Goal: Check status: Check status

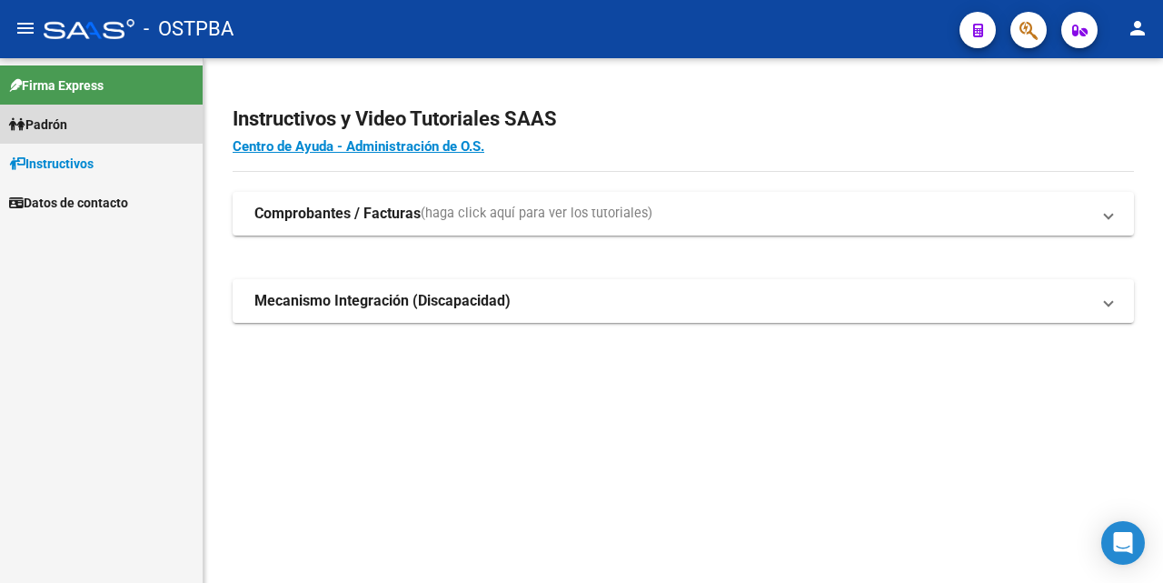
click at [67, 125] on span "Padrón" at bounding box center [38, 125] width 58 height 20
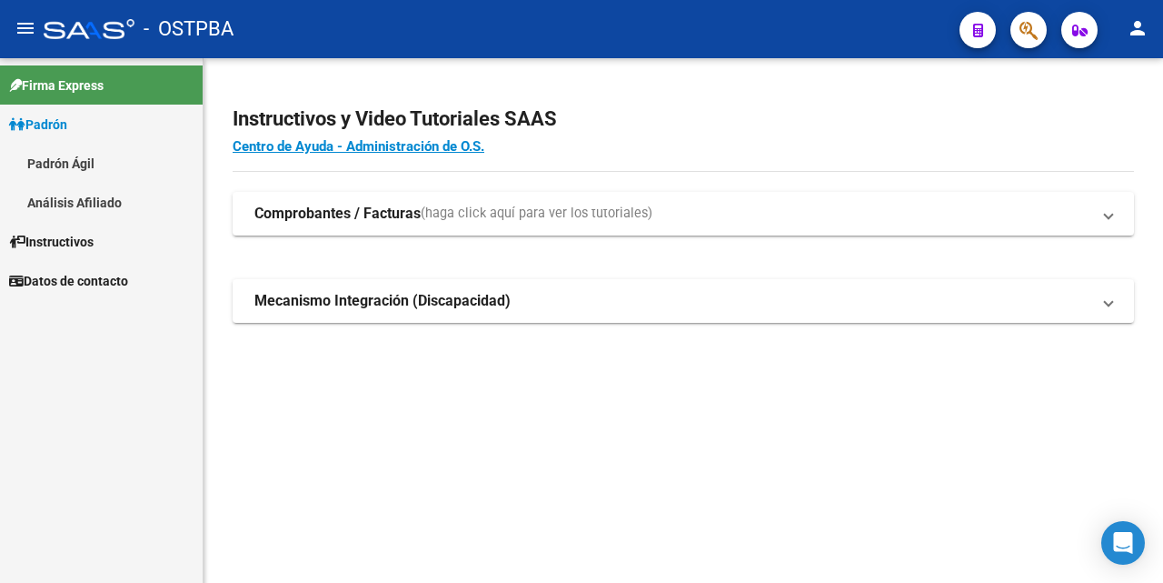
click at [85, 200] on link "Análisis Afiliado" at bounding box center [101, 202] width 203 height 39
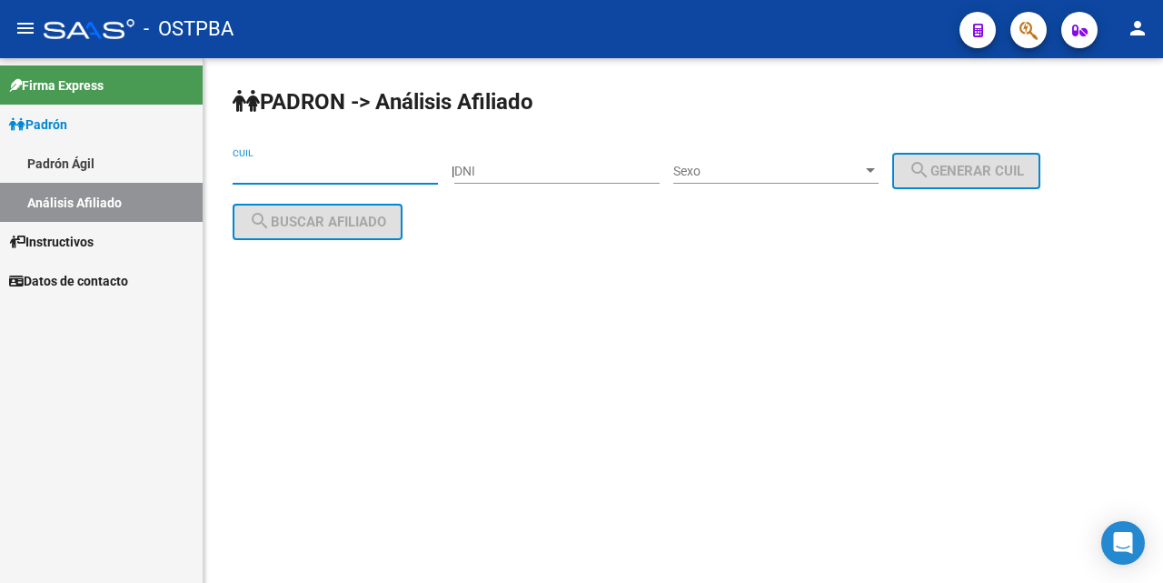
click at [244, 175] on input "CUIL" at bounding box center [335, 171] width 205 height 15
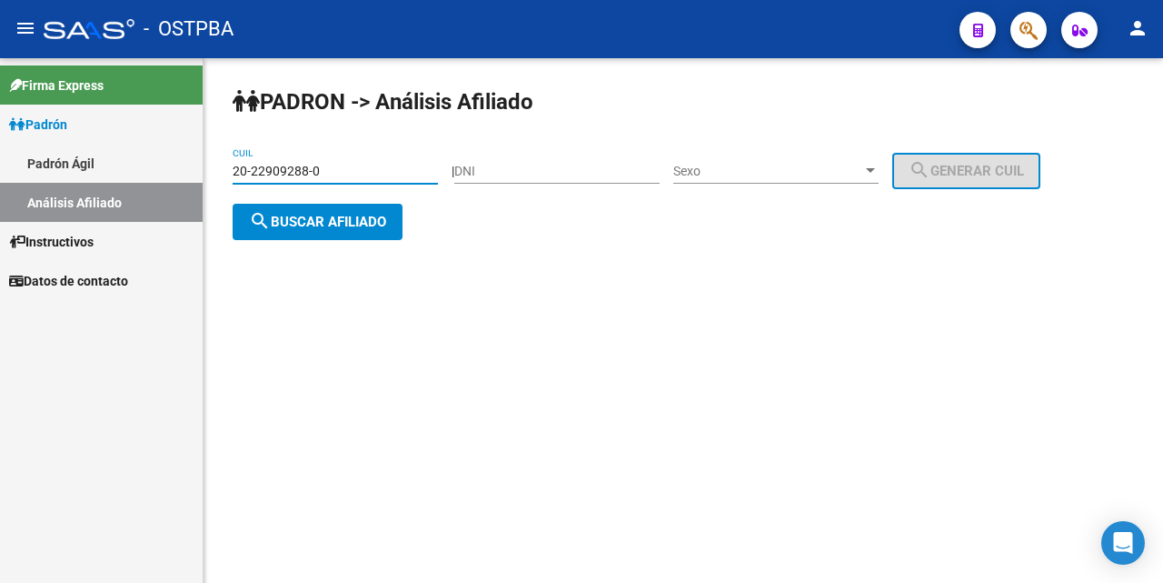
type input "20-22909288-0"
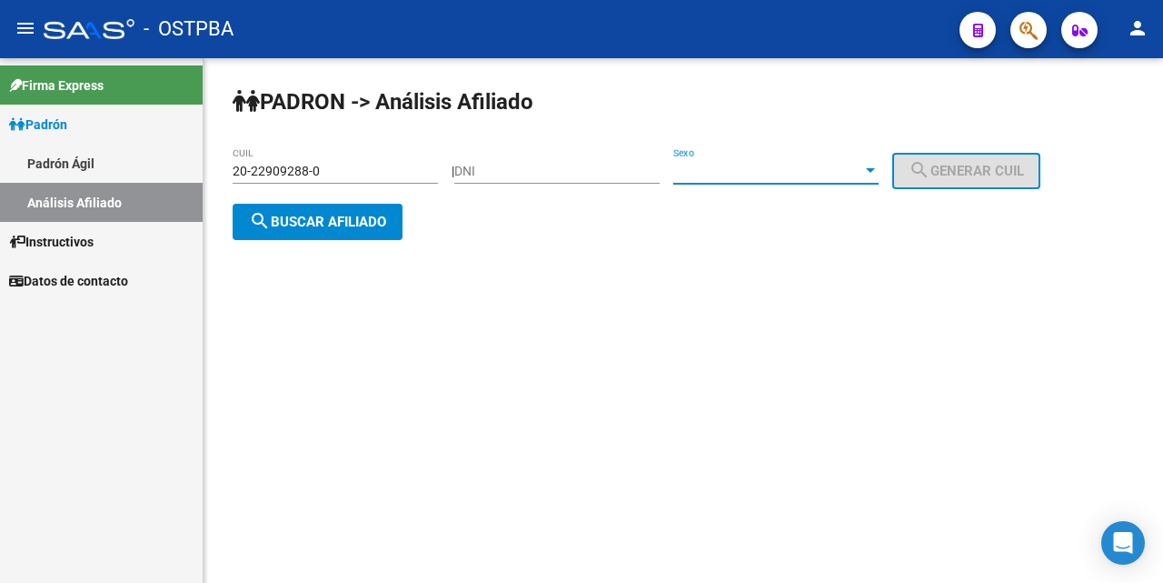
click at [875, 169] on div at bounding box center [870, 170] width 9 height 5
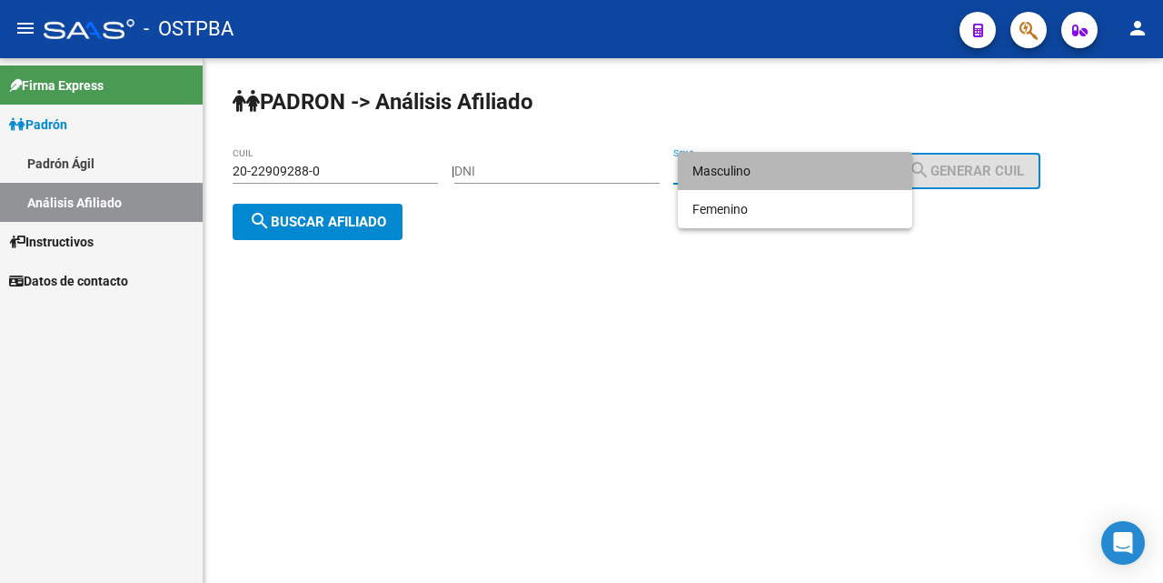
click at [713, 172] on span "Masculino" at bounding box center [795, 171] width 205 height 38
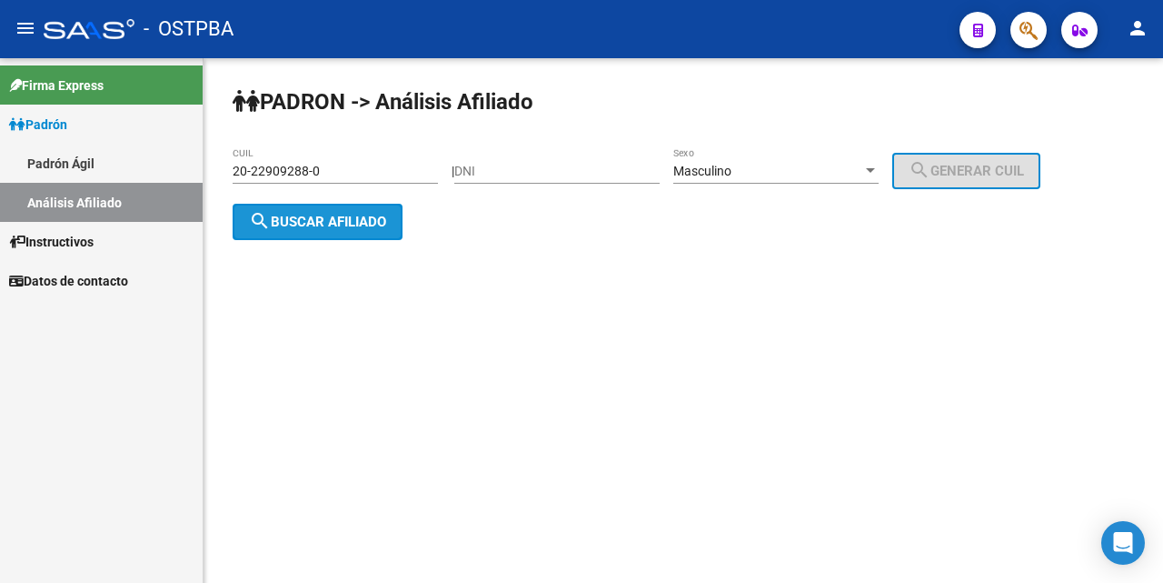
click at [370, 219] on span "search Buscar afiliado" at bounding box center [317, 222] width 137 height 16
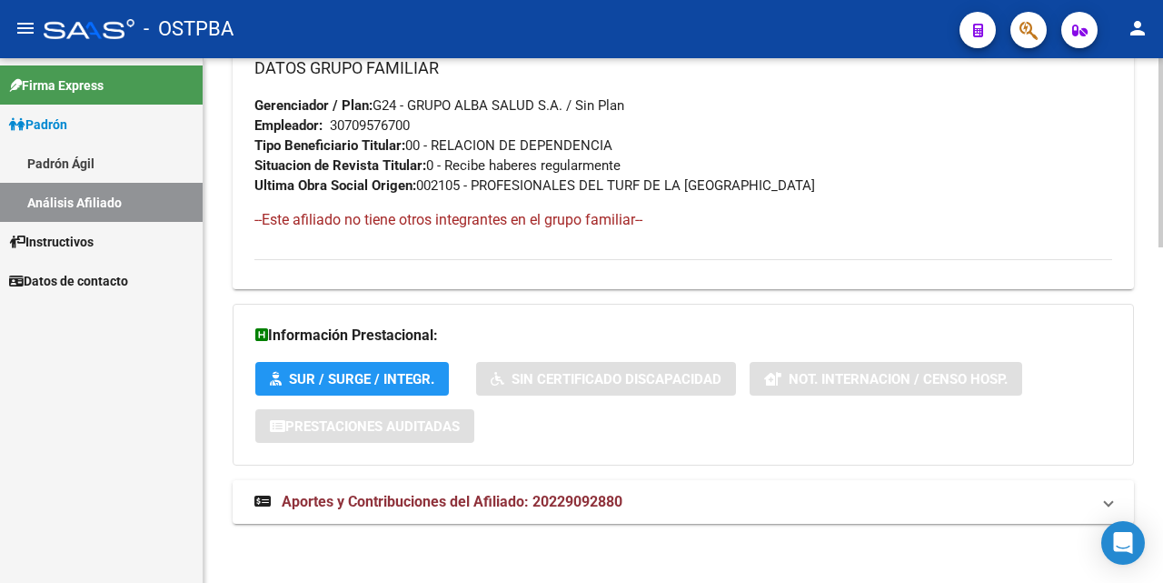
scroll to position [932, 0]
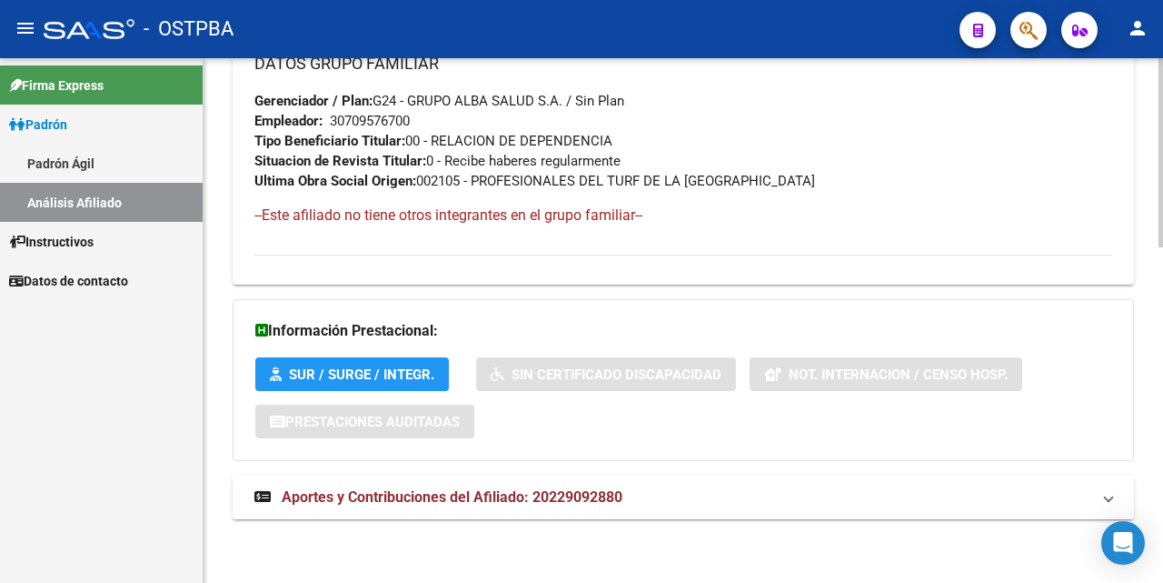
click at [449, 496] on span "Aportes y Contribuciones del Afiliado: 20229092880" at bounding box center [452, 496] width 341 height 17
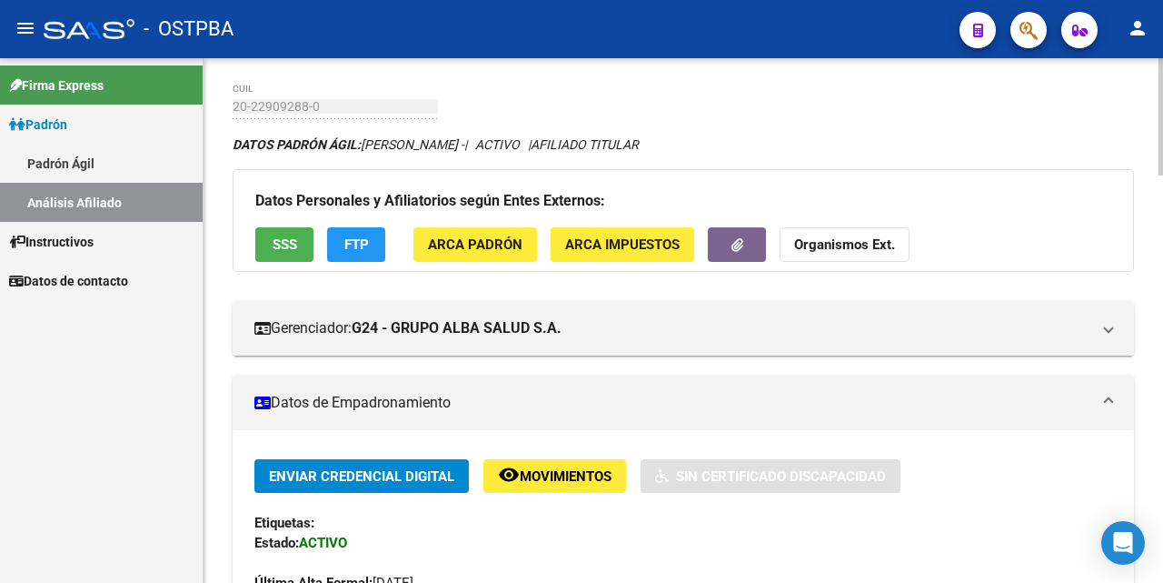
scroll to position [0, 0]
